Goal: Task Accomplishment & Management: Use online tool/utility

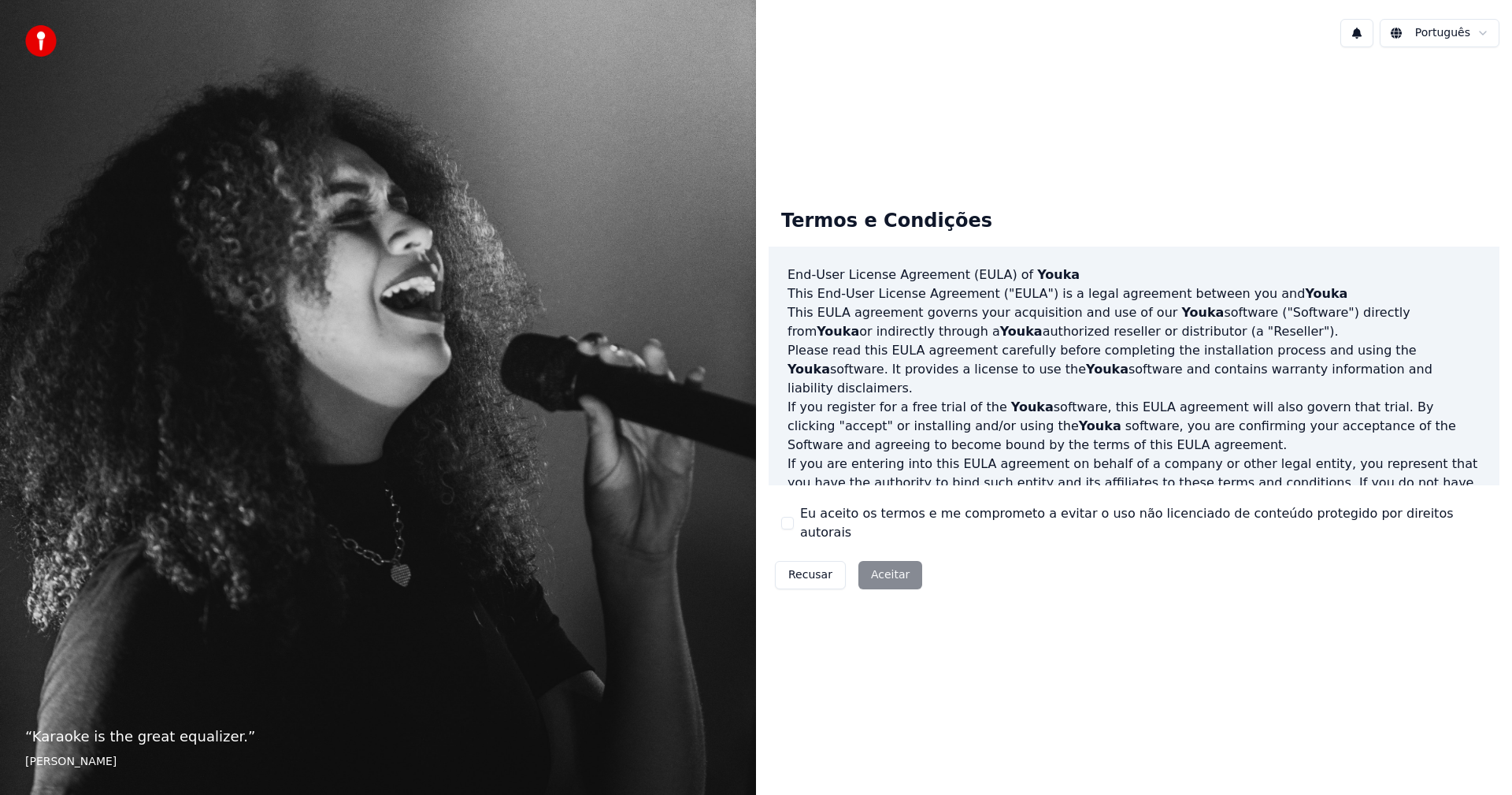
click at [876, 563] on div "Recusar Aceitar" at bounding box center [849, 574] width 160 height 41
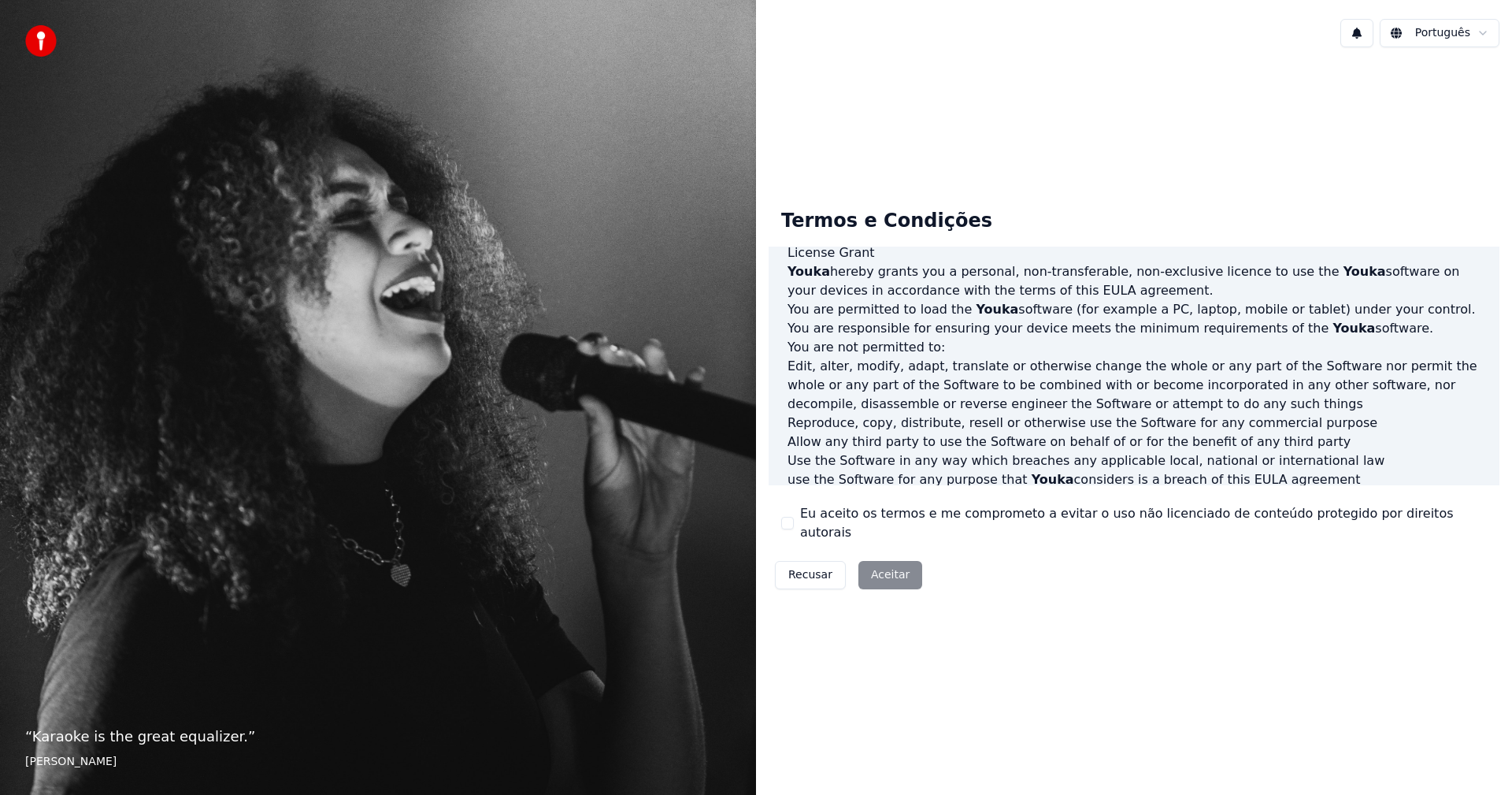
scroll to position [631, 0]
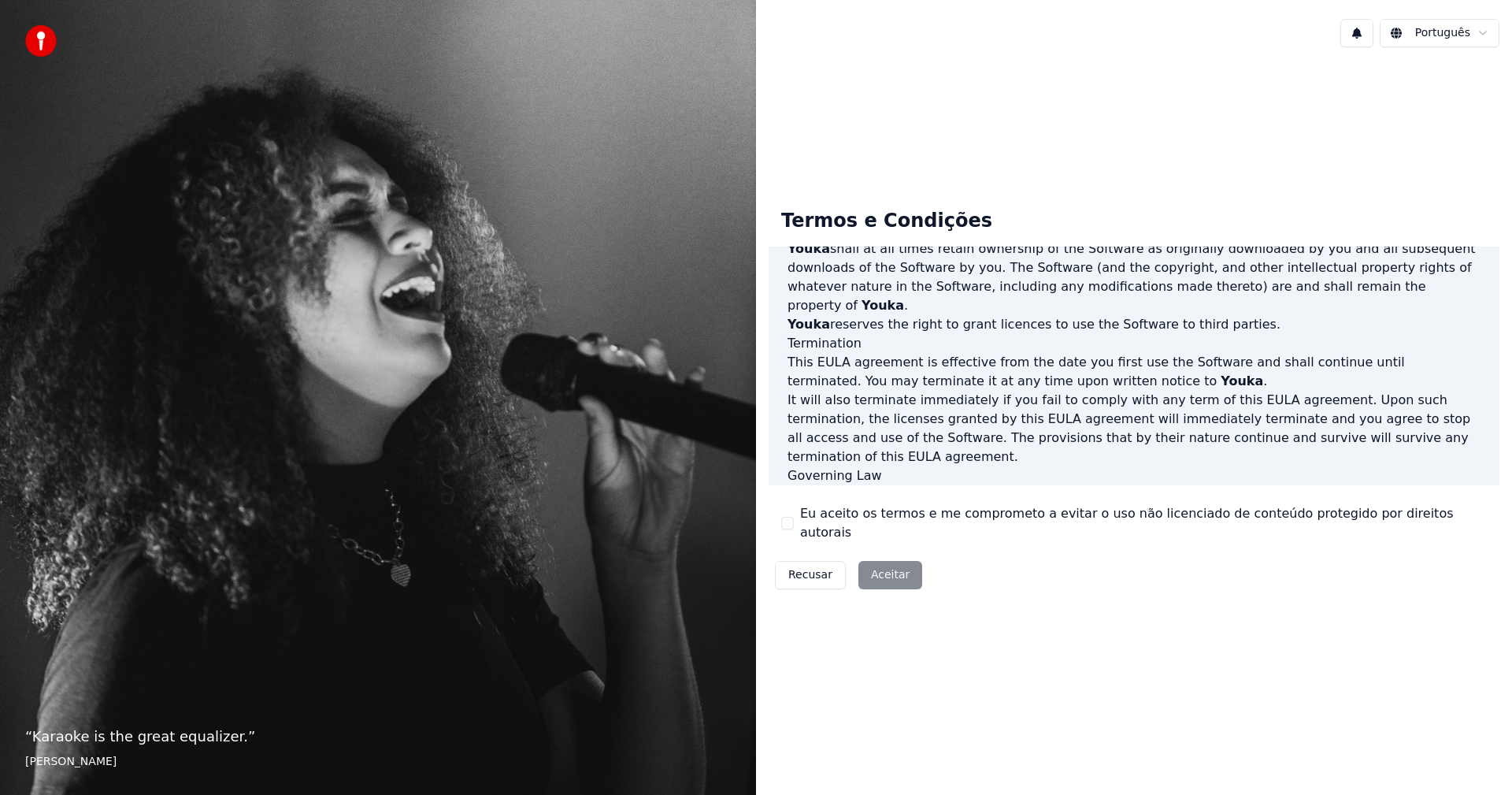
click at [876, 562] on div "Recusar Aceitar" at bounding box center [849, 574] width 160 height 41
click at [869, 560] on div "Recusar Aceitar" at bounding box center [849, 574] width 160 height 41
click at [885, 567] on div "Recusar Aceitar" at bounding box center [849, 574] width 160 height 41
click at [789, 520] on button "Eu aceito os termos e me comprometo a evitar o uso não licenciado de conteúdo p…" at bounding box center [787, 522] width 13 height 13
click at [887, 561] on button "Aceitar" at bounding box center [890, 575] width 64 height 29
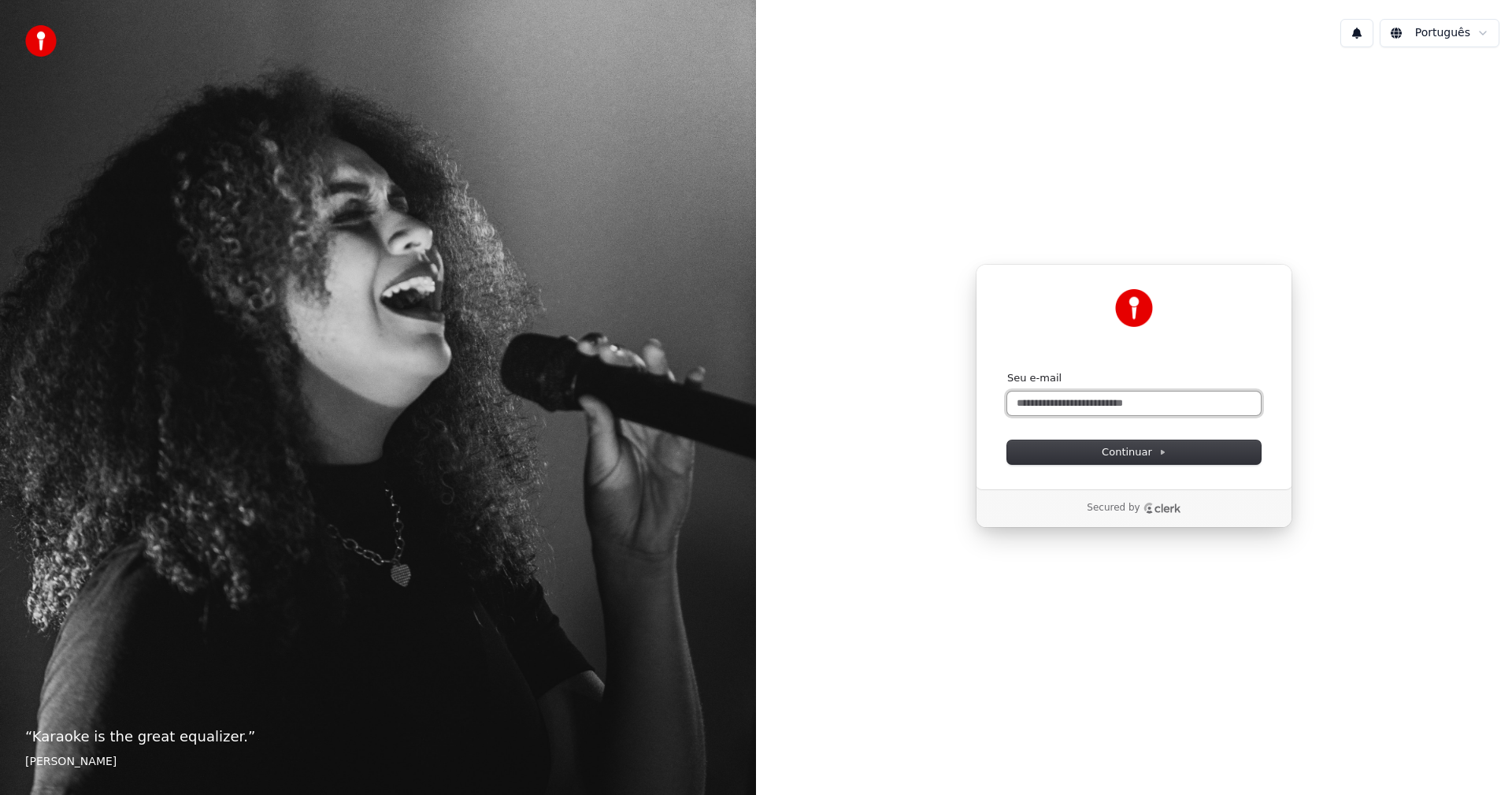
click at [1018, 404] on input "Seu e-mail" at bounding box center [1134, 404] width 254 height 24
type input "**"
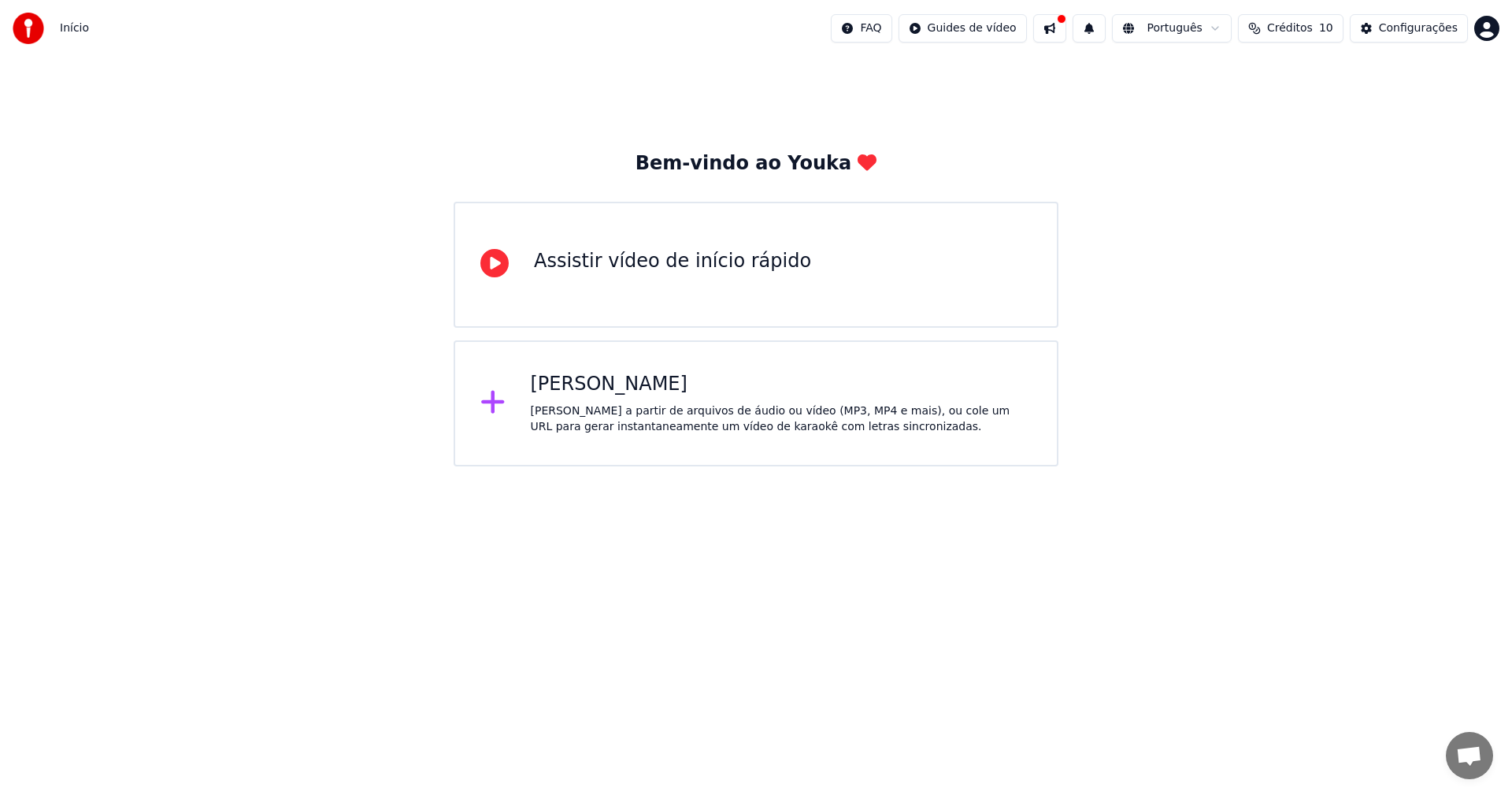
click at [613, 388] on div "[PERSON_NAME]" at bounding box center [782, 384] width 501 height 25
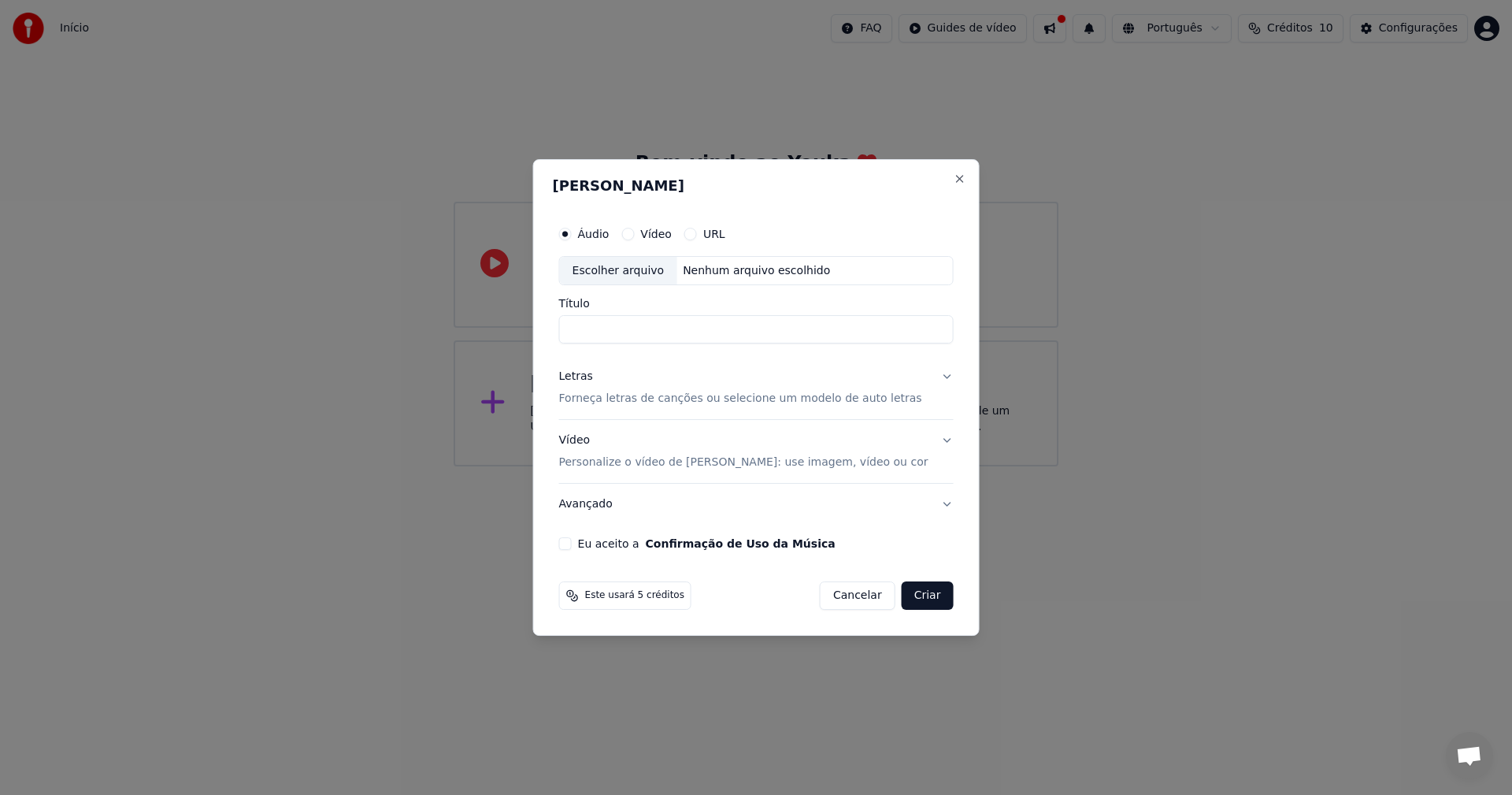
click at [617, 441] on button "Cancelar" at bounding box center [857, 595] width 76 height 29
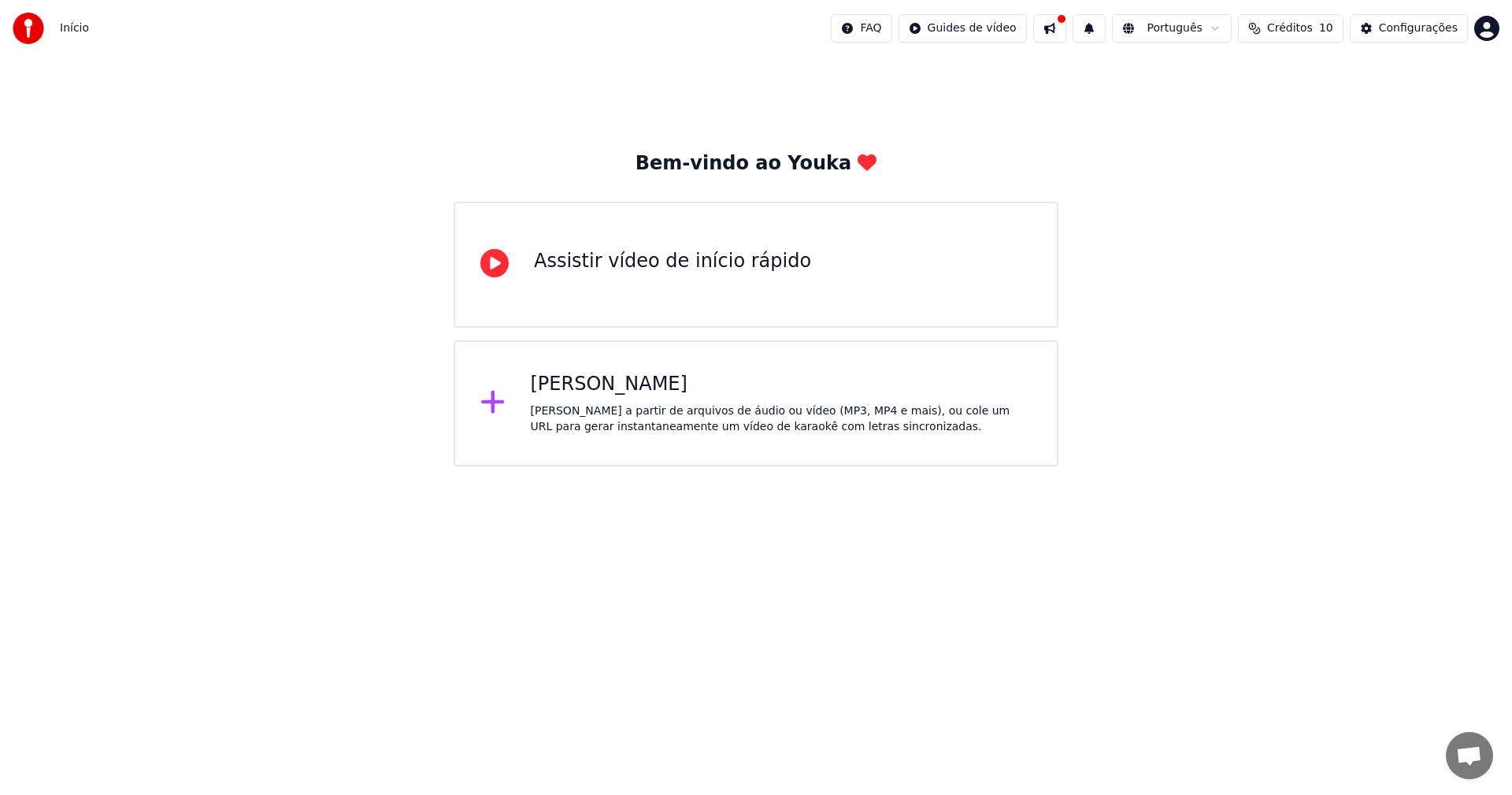
click at [617, 31] on span "Créditos" at bounding box center [1290, 29] width 46 height 16
click at [617, 144] on button "Atualizar" at bounding box center [1301, 145] width 89 height 29
click at [617, 244] on div "Bem-vindo ao Youka Assistir vídeo de início rápido Criar Karaokê Crie karaokê a…" at bounding box center [756, 262] width 1512 height 410
click at [617, 29] on div "Configurações" at bounding box center [1418, 29] width 79 height 16
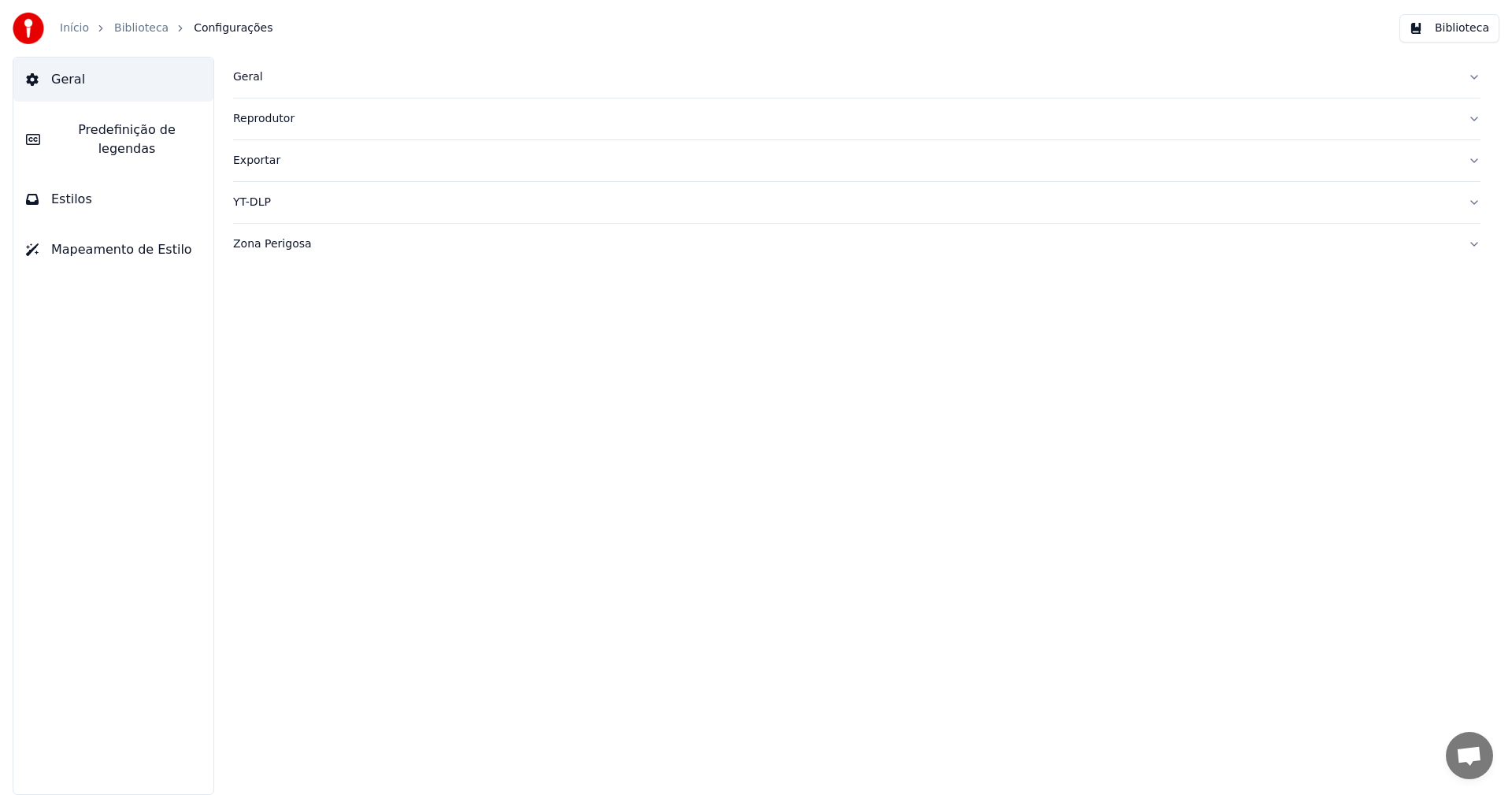
click at [617, 161] on button "Exportar" at bounding box center [856, 160] width 1247 height 41
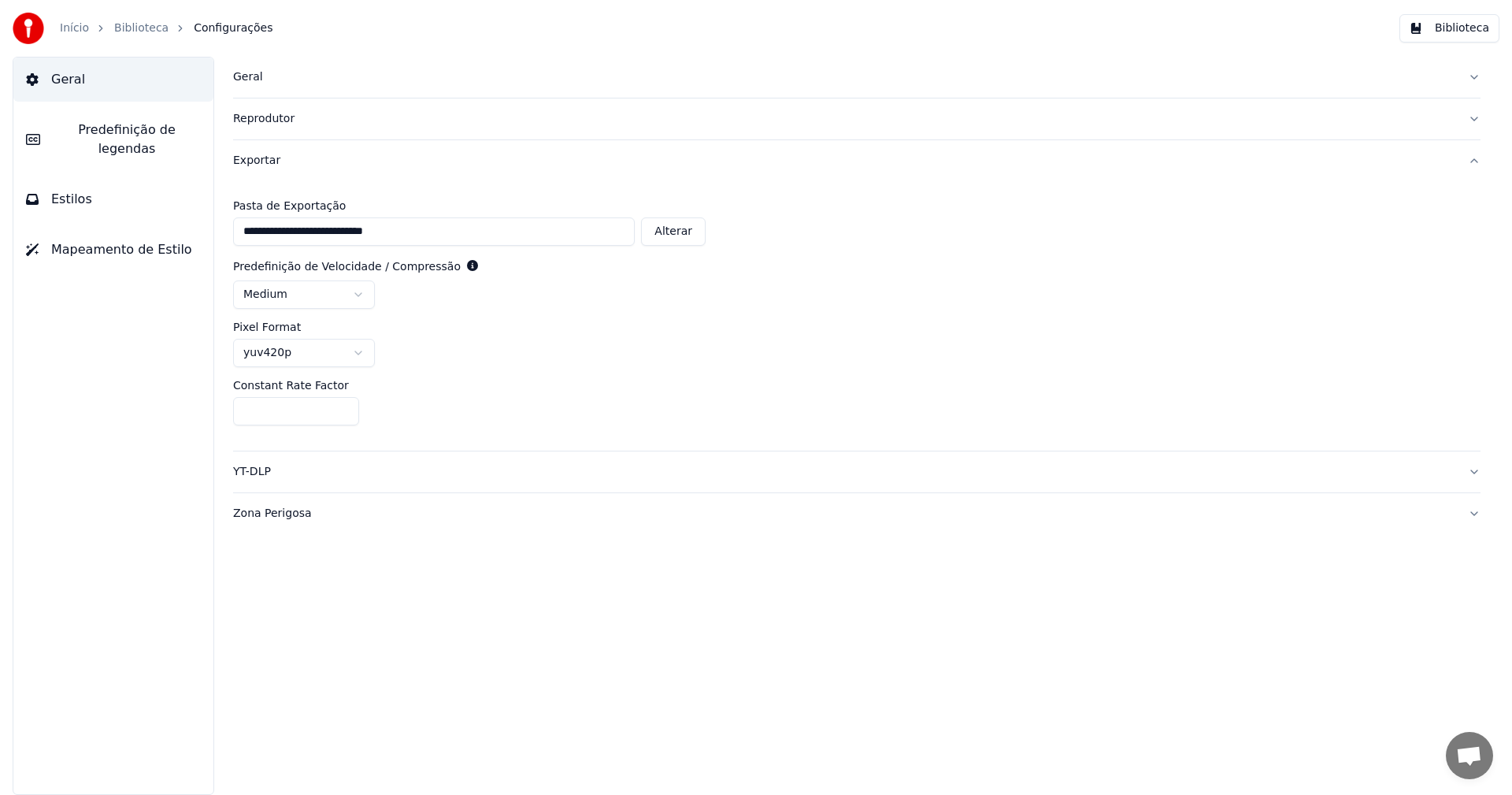
click at [617, 161] on button "Exportar" at bounding box center [856, 160] width 1247 height 41
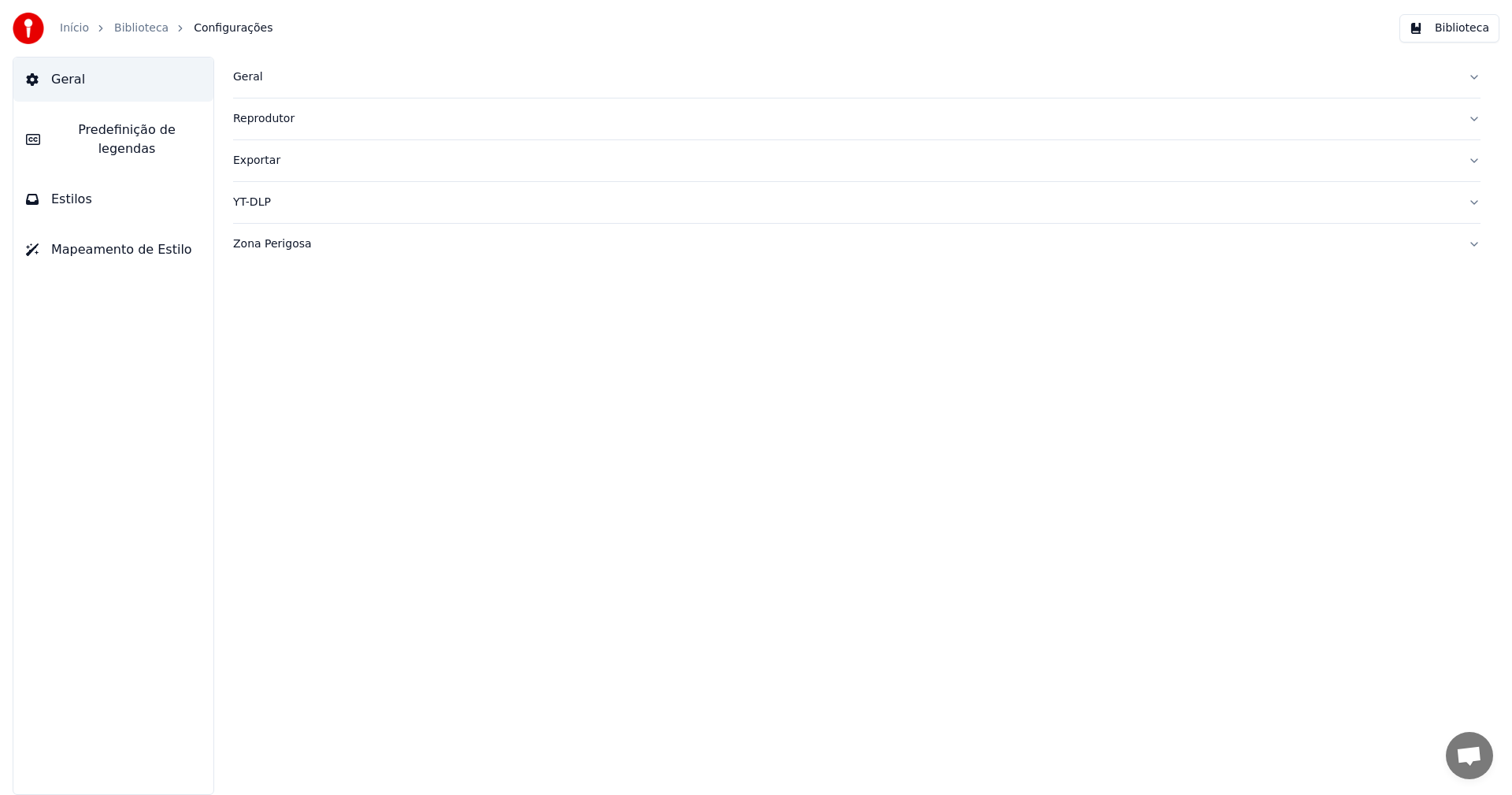
click at [617, 115] on button "Reprodutor" at bounding box center [856, 118] width 1247 height 41
click at [617, 31] on button "Biblioteca" at bounding box center [1449, 28] width 100 height 29
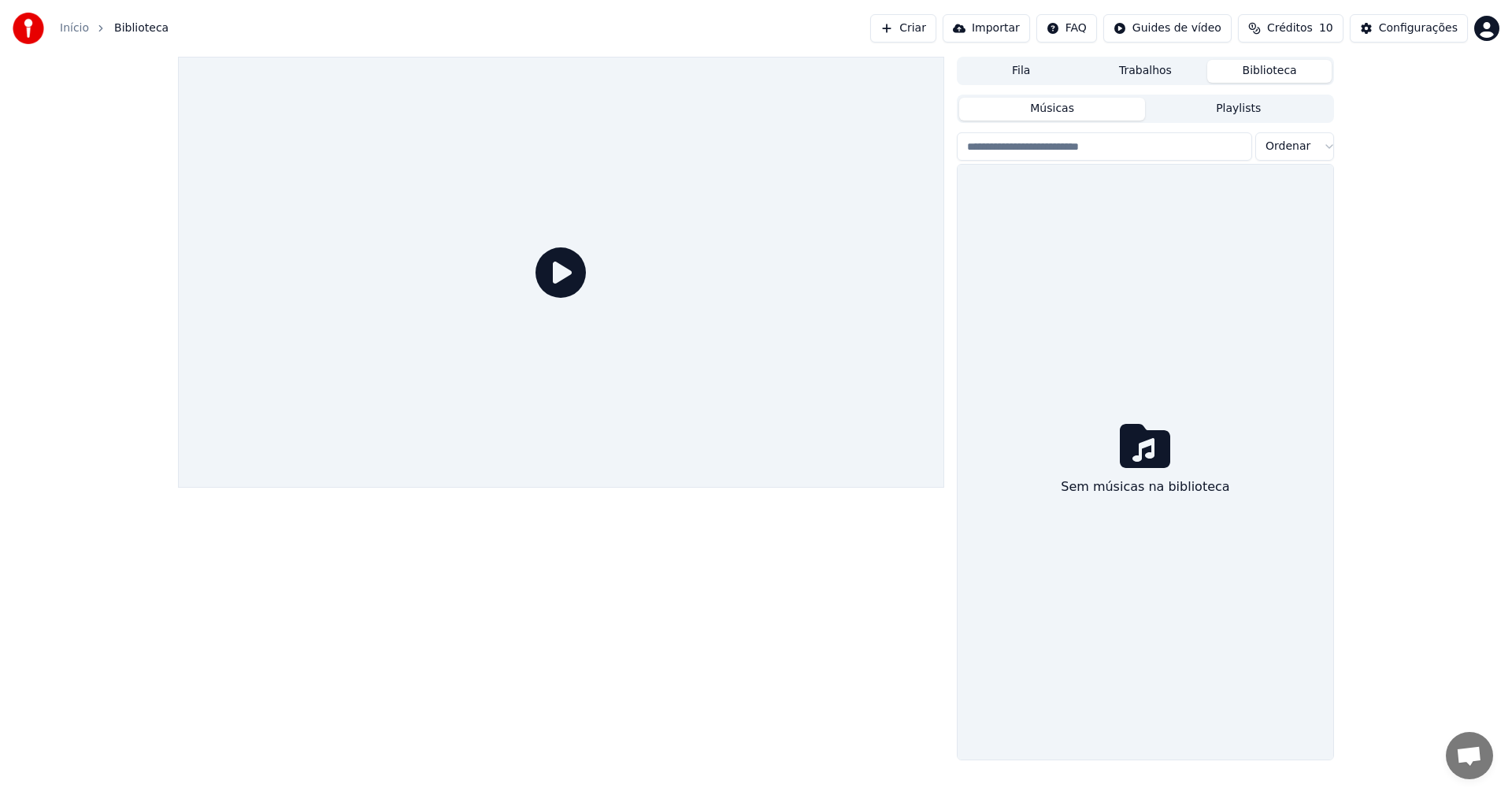
click at [617, 298] on div "Fila Trabalhos Biblioteca Músicas Playlists Ordenar Sem músicas na biblioteca" at bounding box center [756, 408] width 1512 height 703
click at [617, 69] on button "Fila" at bounding box center [1021, 71] width 124 height 23
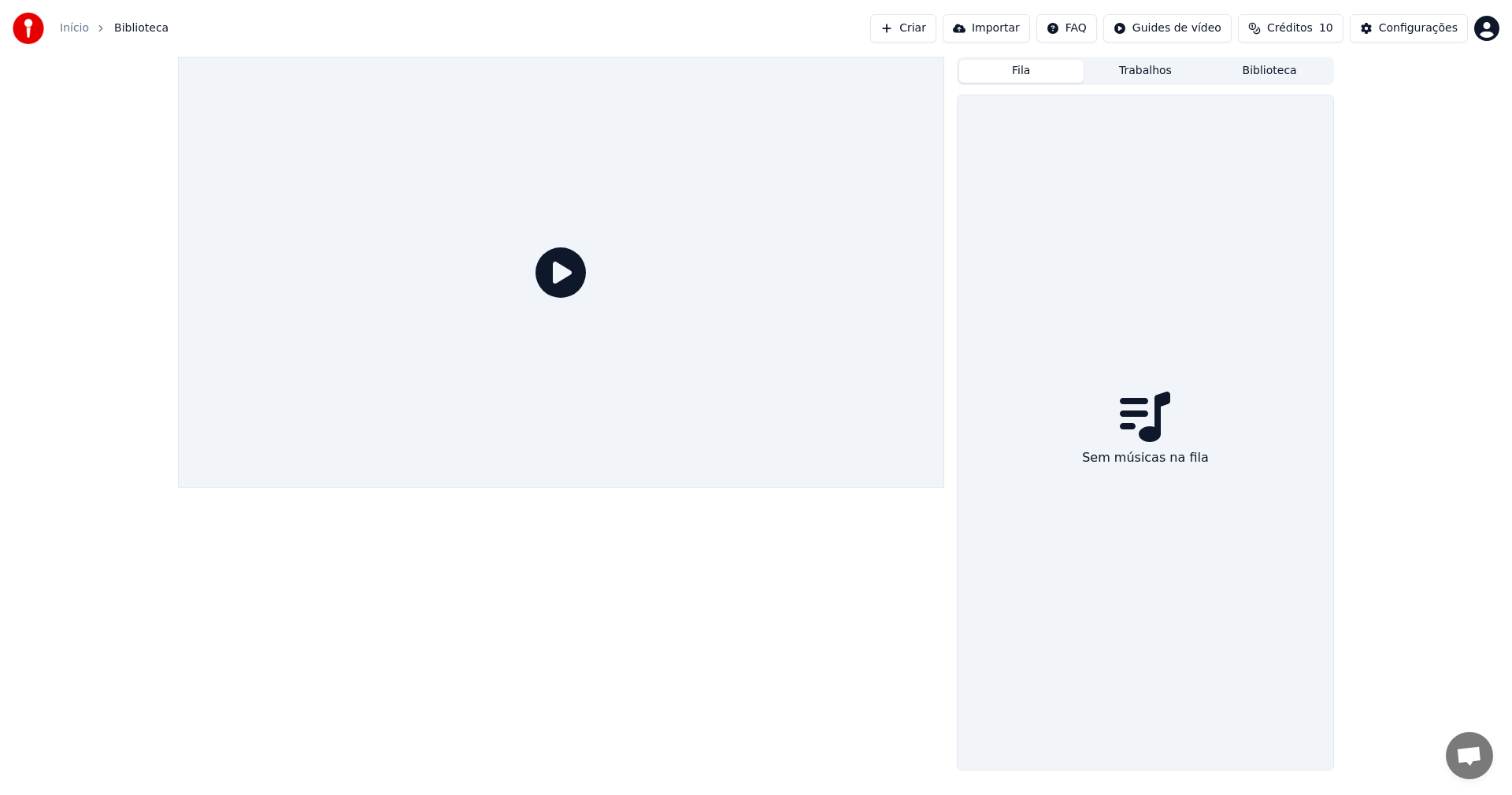
click at [617, 67] on button "Trabalhos" at bounding box center [1145, 71] width 124 height 23
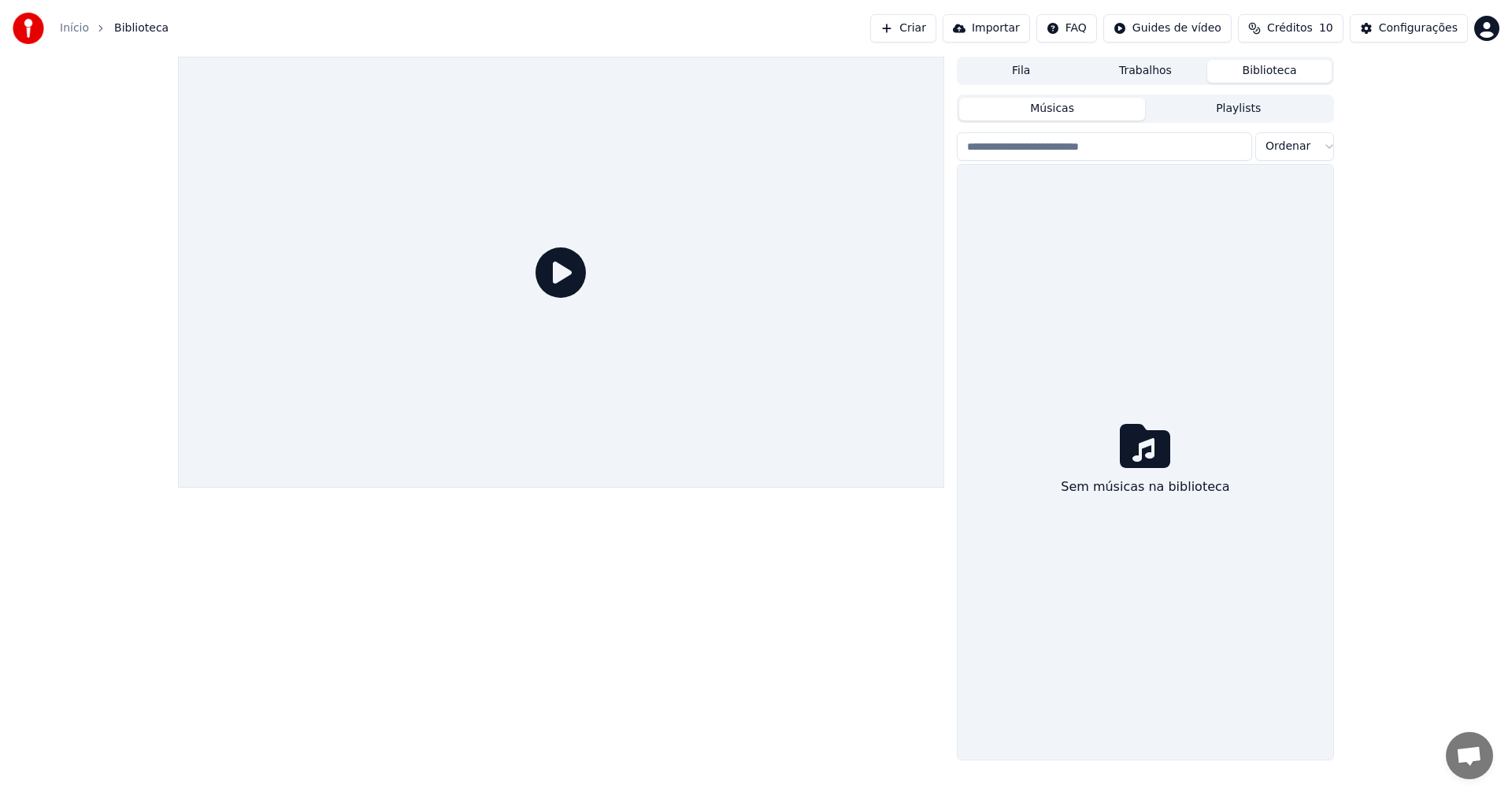
click at [617, 67] on button "Biblioteca" at bounding box center [1269, 71] width 124 height 23
click at [617, 223] on div "Fila Trabalhos Biblioteca Músicas Playlists Ordenar Sem músicas na biblioteca" at bounding box center [756, 408] width 1512 height 703
click at [617, 30] on button "Criar" at bounding box center [903, 28] width 67 height 29
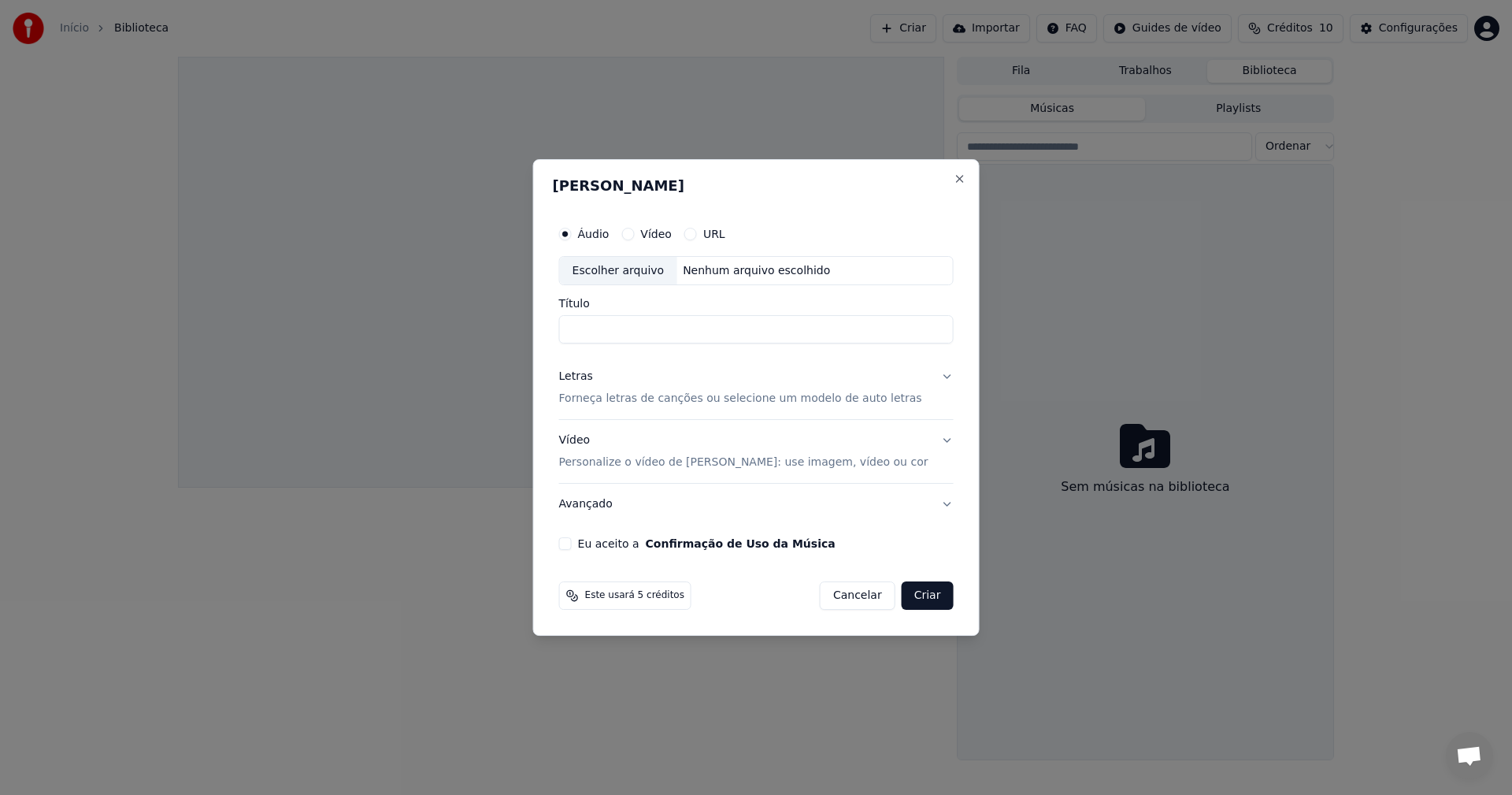
click at [617, 233] on button "Vídeo" at bounding box center [628, 234] width 13 height 13
click at [617, 180] on button "Close" at bounding box center [959, 178] width 13 height 13
